Goal: Task Accomplishment & Management: Use online tool/utility

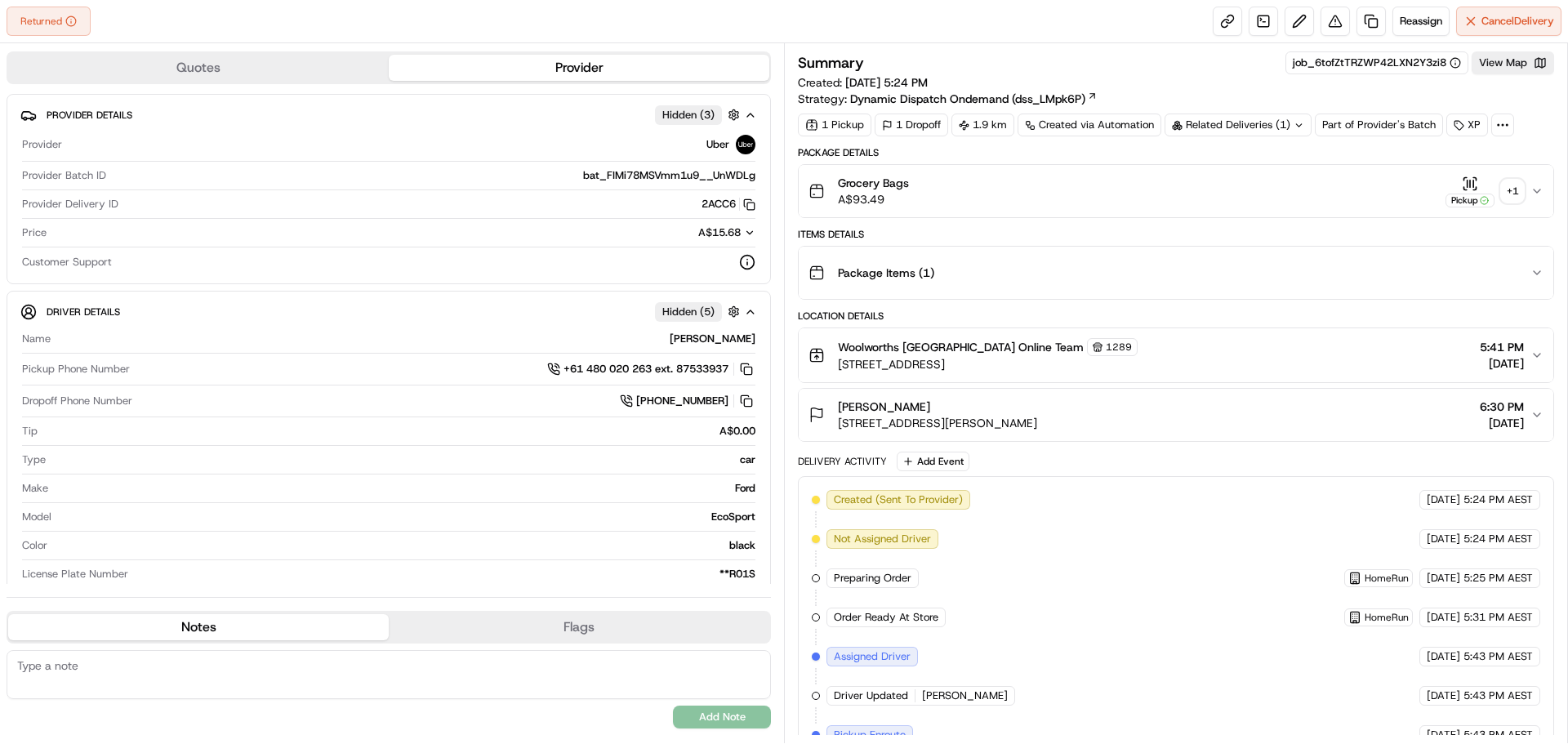
click at [1519, 188] on div "+ 1" at bounding box center [1512, 191] width 23 height 23
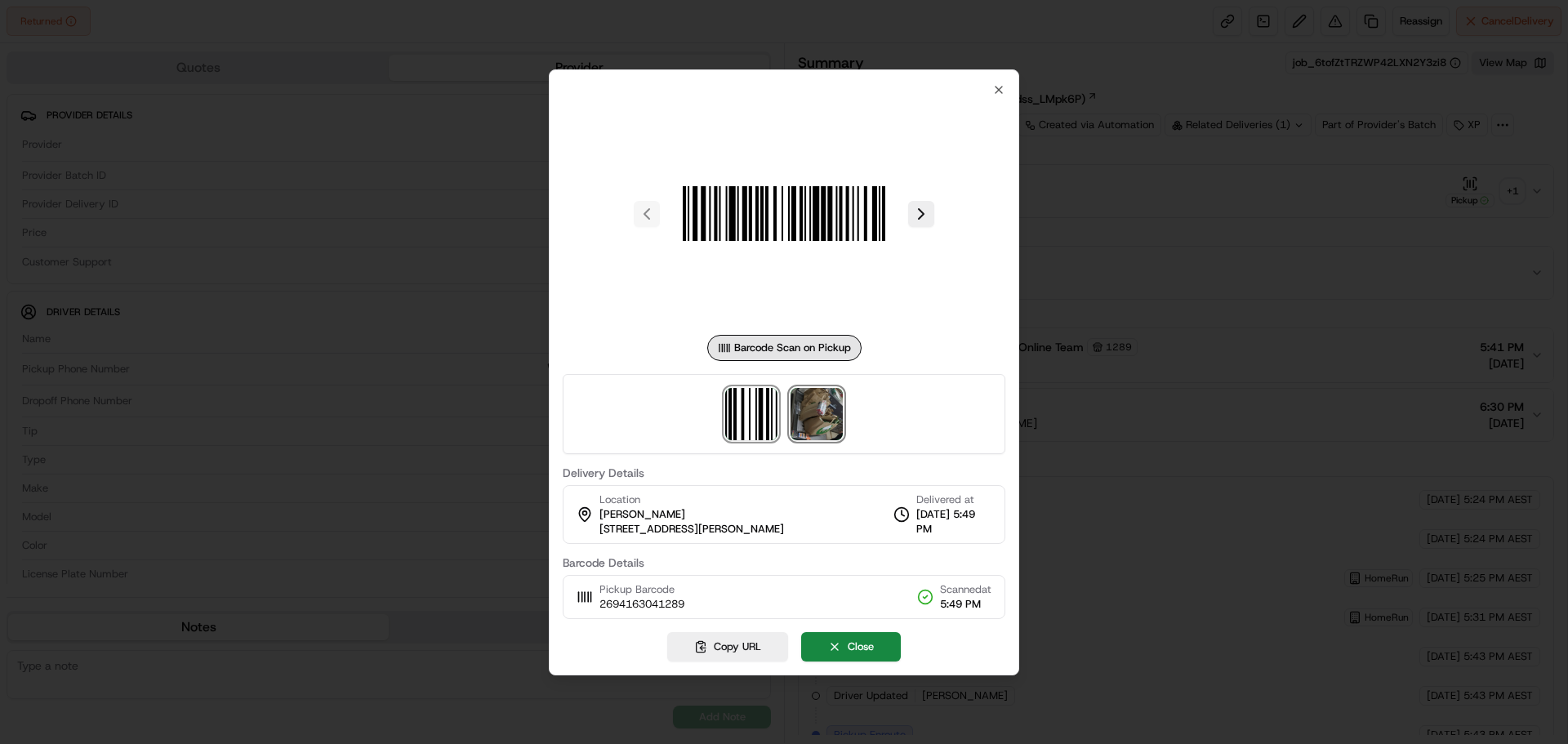
click at [801, 427] on img at bounding box center [816, 414] width 52 height 52
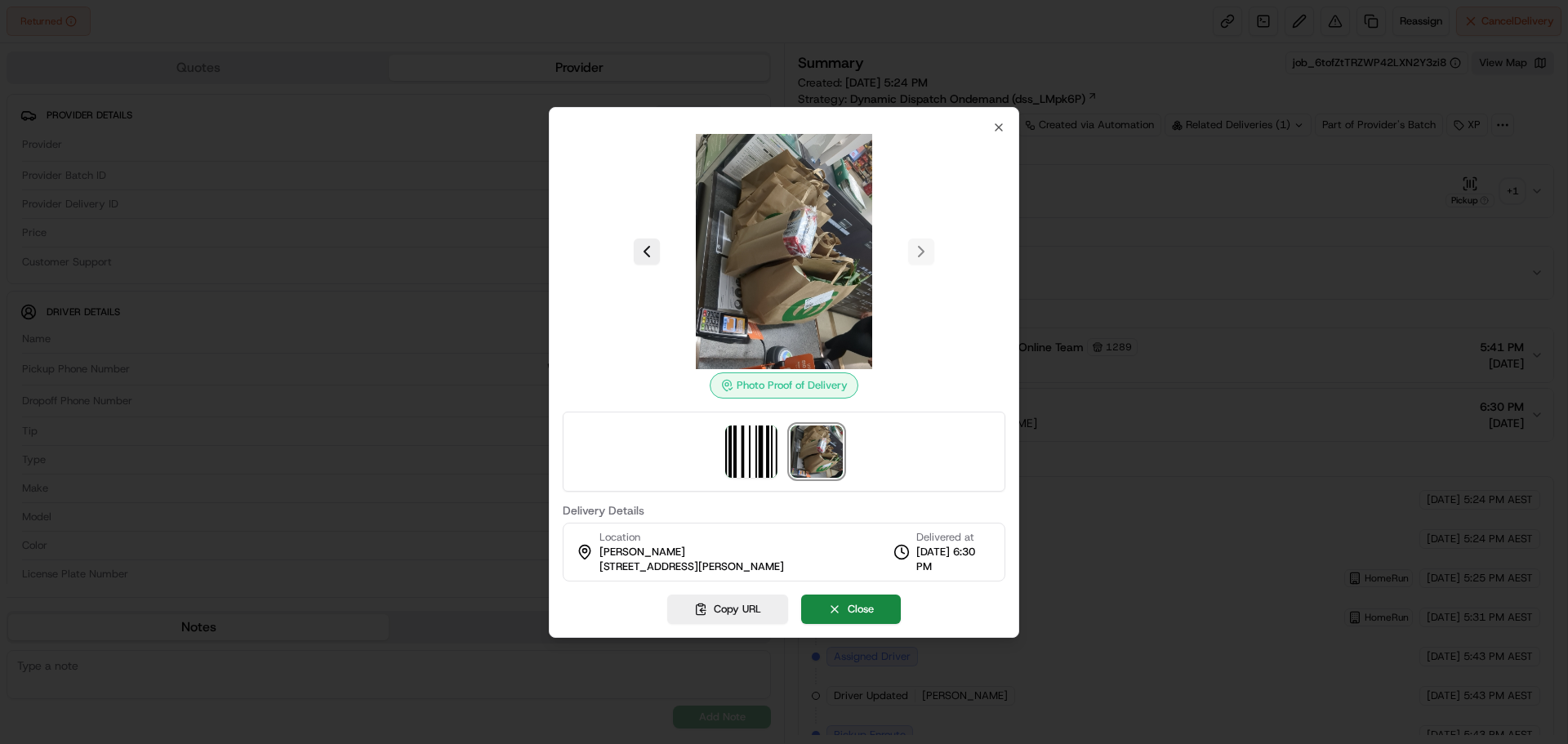
click at [991, 125] on div "Photo Proof of Delivery Delivery Details Location [PERSON_NAME][GEOGRAPHIC_DATA…" at bounding box center [784, 351] width 442 height 460
click at [997, 125] on icon "button" at bounding box center [998, 127] width 13 height 13
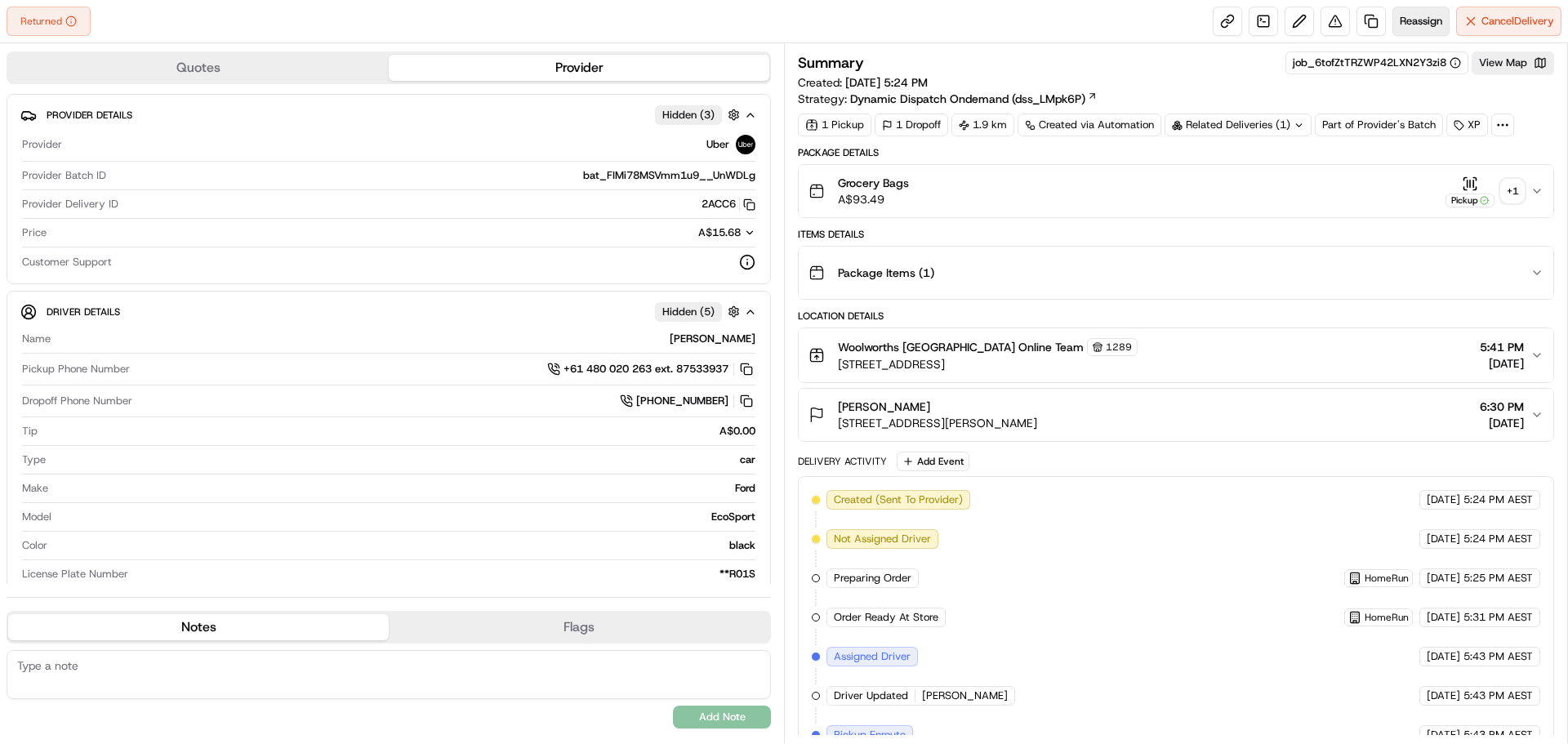
click at [1436, 22] on span "Reassign" at bounding box center [1421, 21] width 43 height 14
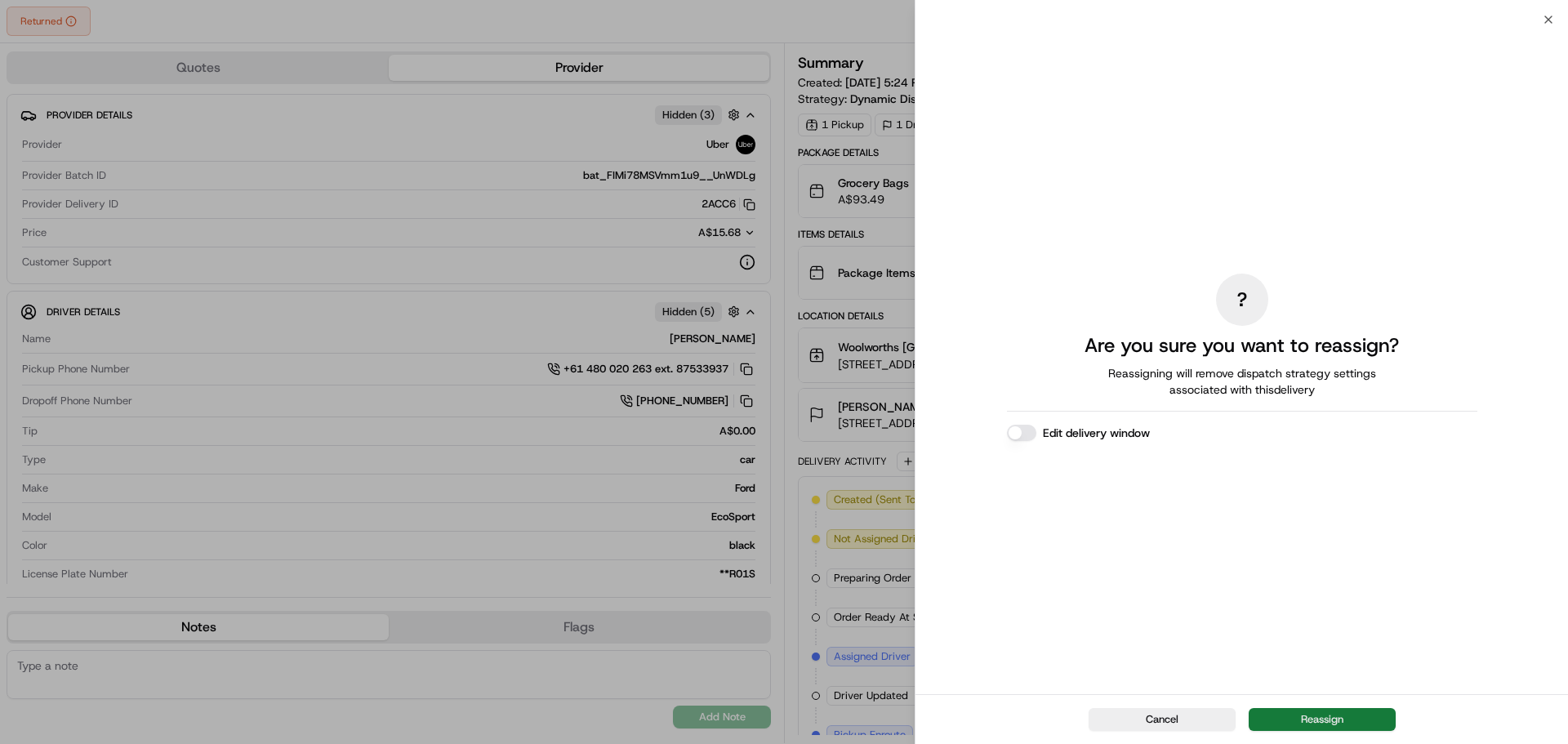
click at [1308, 714] on button "Reassign" at bounding box center [1322, 720] width 147 height 23
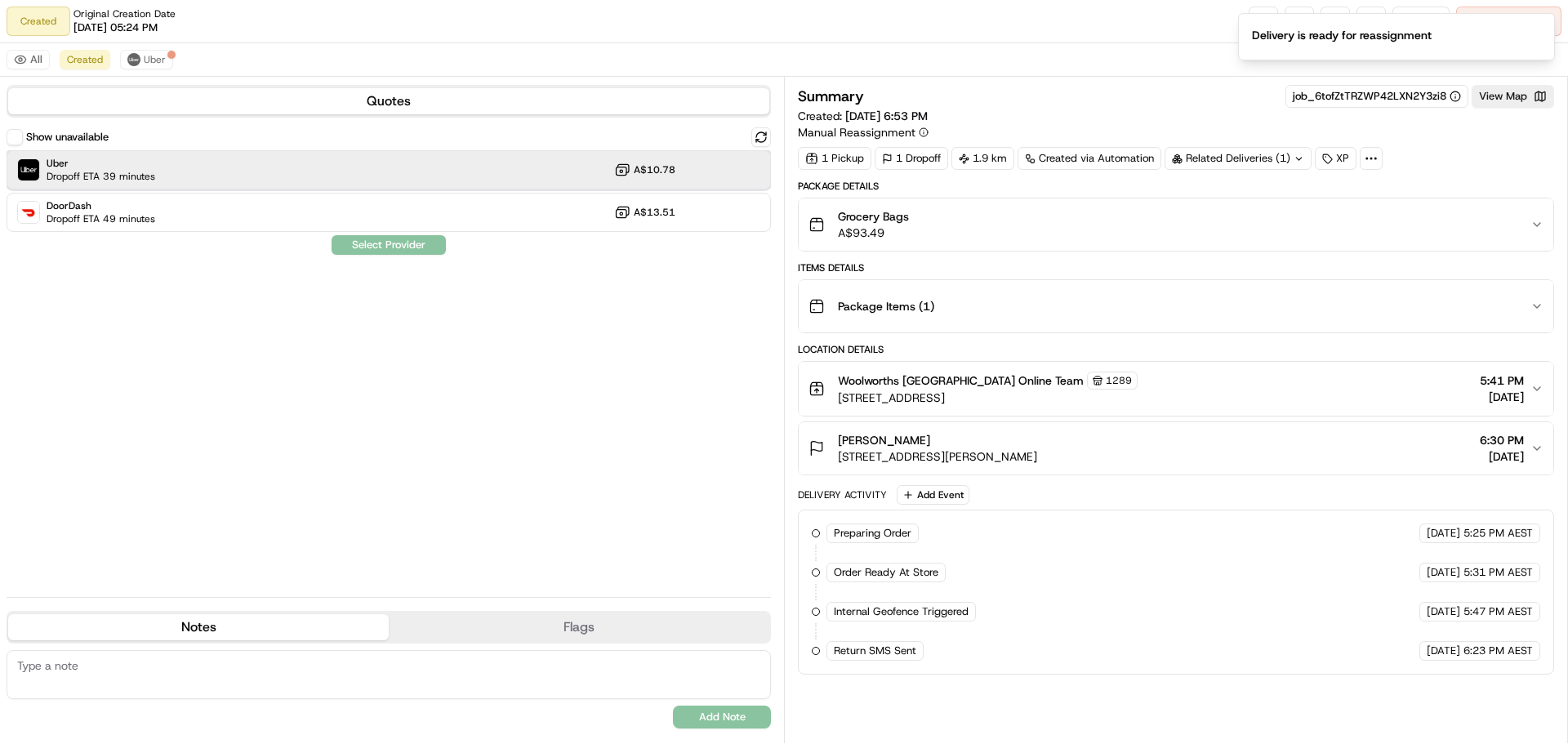
click at [275, 173] on div "Uber Dropoff ETA 39 minutes A$10.78" at bounding box center [389, 169] width 765 height 39
click at [406, 248] on button "Assign Provider" at bounding box center [389, 245] width 116 height 20
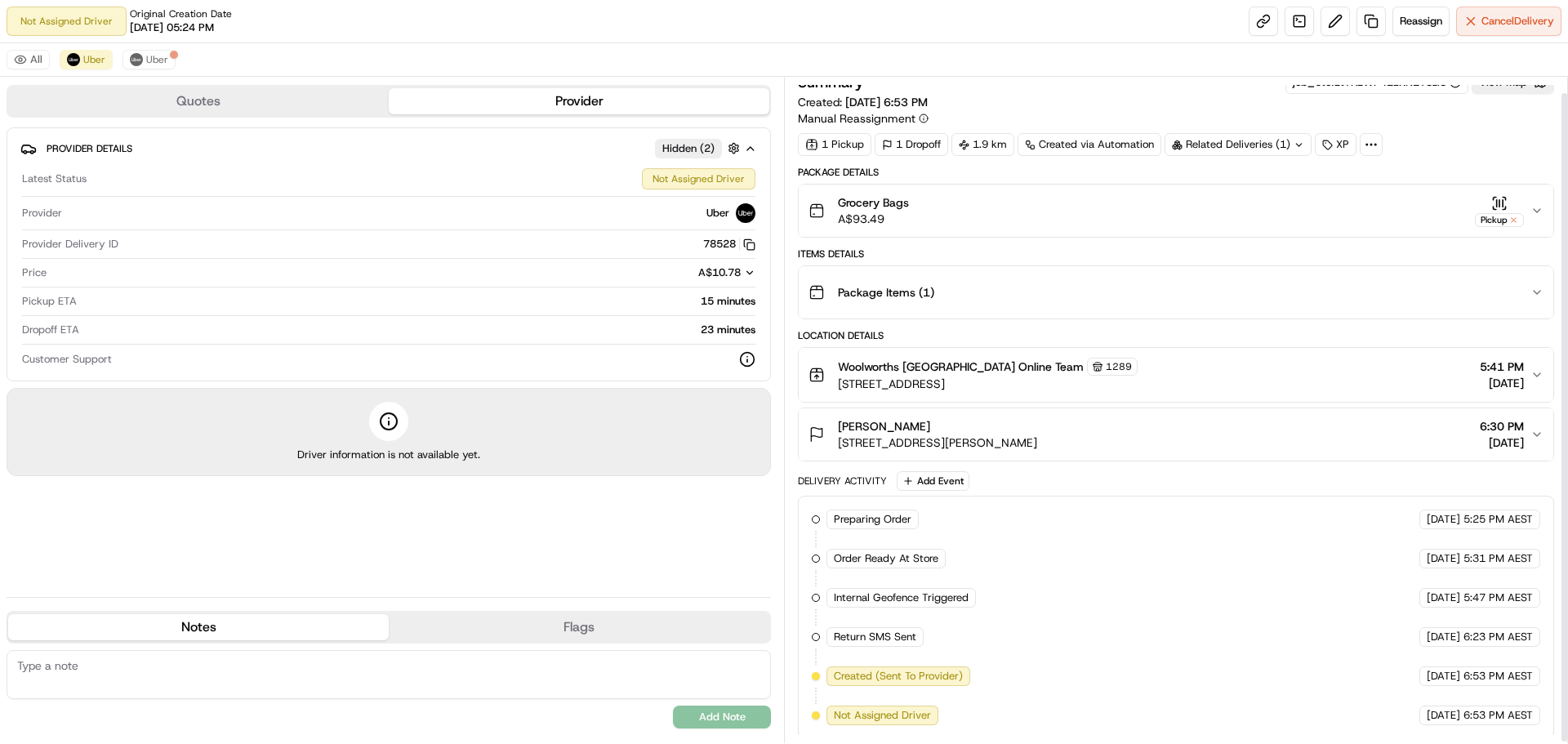
scroll to position [18, 0]
